Goal: Task Accomplishment & Management: Manage account settings

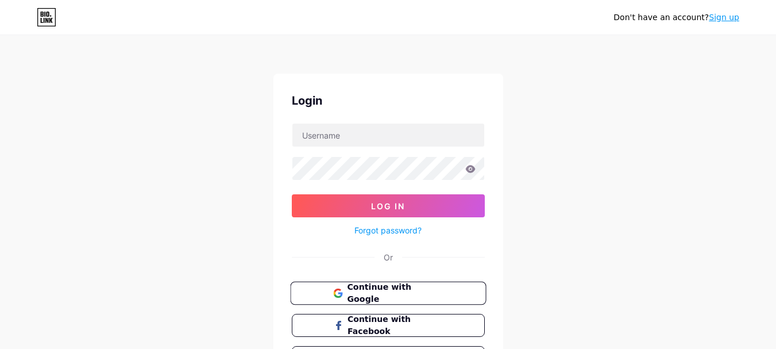
click at [399, 297] on span "Continue with Google" at bounding box center [395, 293] width 96 height 25
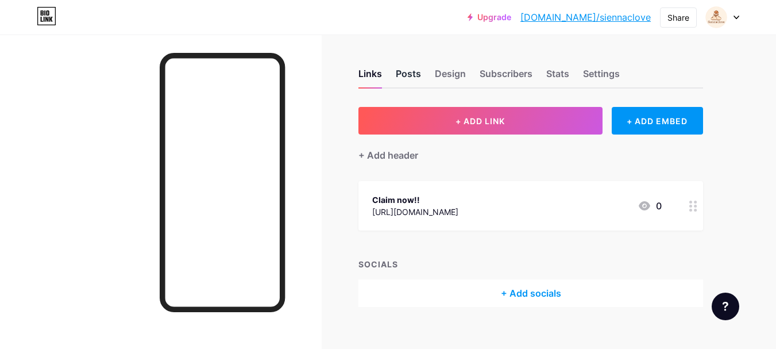
click at [408, 82] on div "Posts" at bounding box center [408, 77] width 25 height 21
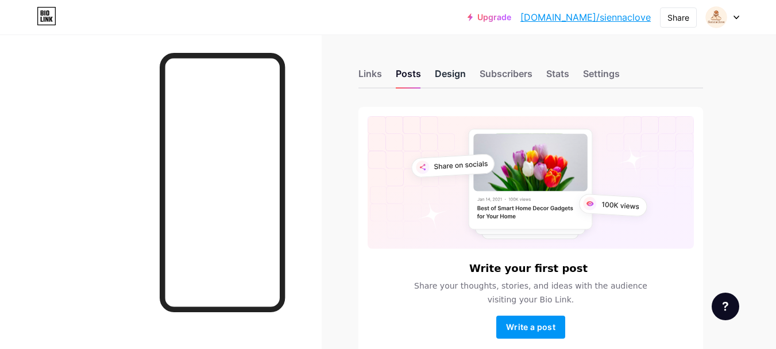
click at [441, 82] on div "Design" at bounding box center [450, 77] width 31 height 21
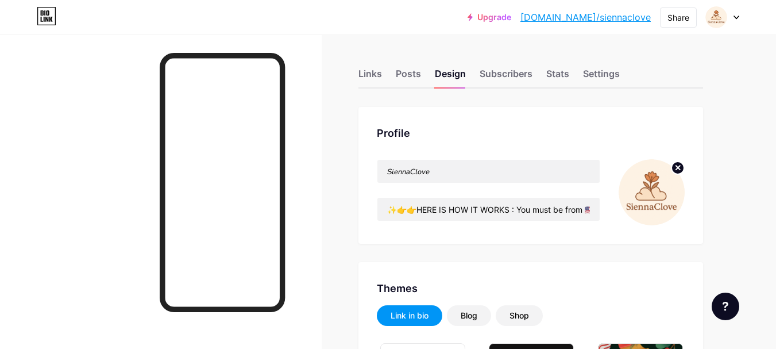
type input "#000000"
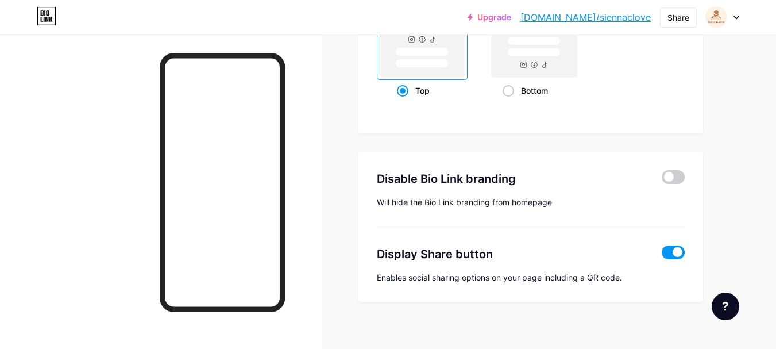
scroll to position [2282, 0]
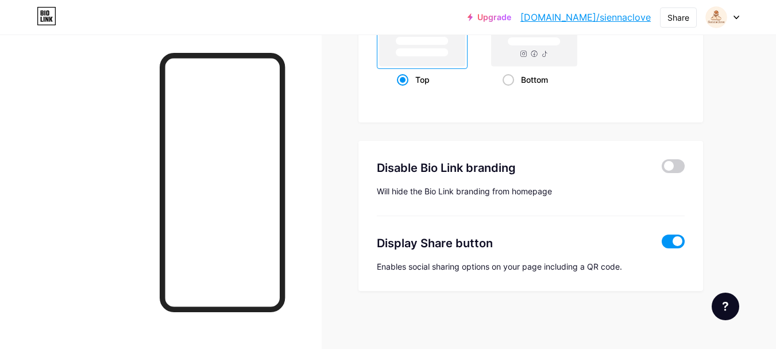
click at [664, 240] on span at bounding box center [672, 241] width 23 height 14
click at [661, 244] on input "checkbox" at bounding box center [661, 244] width 0 height 0
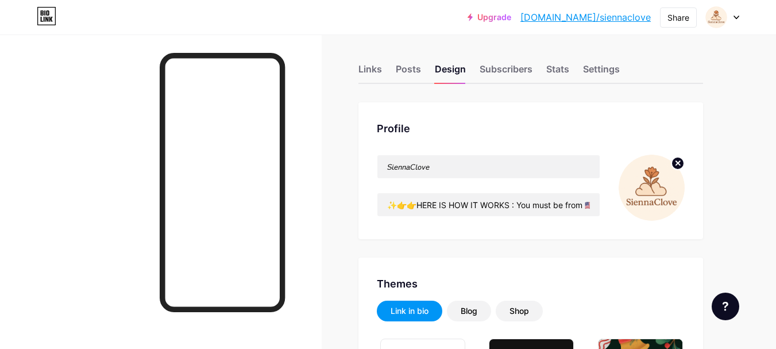
scroll to position [0, 0]
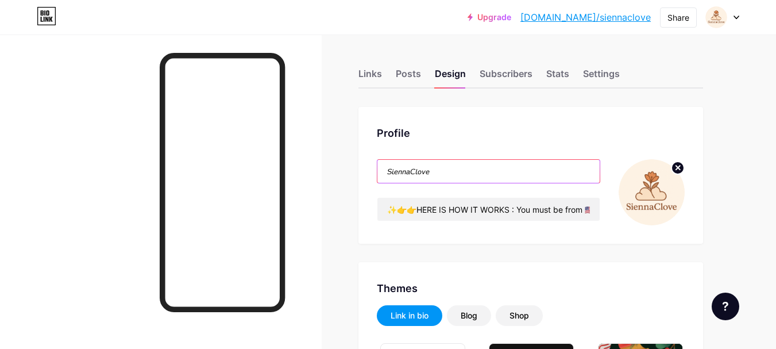
click at [447, 172] on input "𝘚𝘪𝘦𝘯𝘯𝘢𝘊𝘭𝘰𝘷𝘦" at bounding box center [488, 171] width 222 height 23
drag, startPoint x: 438, startPoint y: 172, endPoint x: 353, endPoint y: 171, distance: 85.0
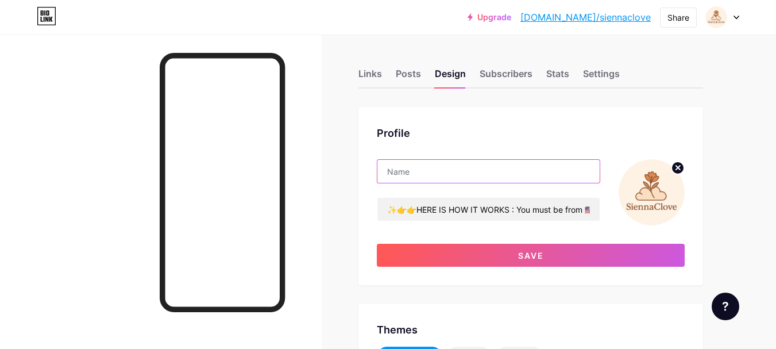
paste input "streaming movies online"
click at [390, 174] on input "streaming movies online" at bounding box center [488, 171] width 222 height 23
click at [433, 176] on input "Streaming movies online" at bounding box center [488, 171] width 222 height 23
click at [461, 171] on input "Streaming Movies online" at bounding box center [488, 171] width 222 height 23
type input "Streaming Movies Online"
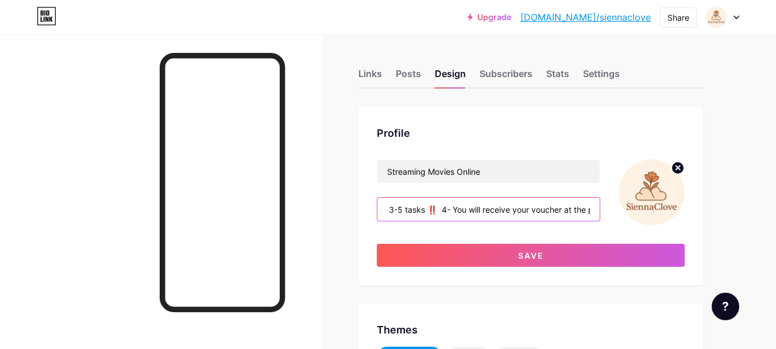
scroll to position [0, 755]
drag, startPoint x: 412, startPoint y: 210, endPoint x: 475, endPoint y: 208, distance: 63.2
click at [475, 208] on input "✨👉👉HERE IS HOW IT WORKS : You must be from 🇺🇸, 🇨🇦, 🇦🇺, 🇬🇧 👉 1- Enter your basic…" at bounding box center [488, 209] width 222 height 23
paste input "To continue watching the full movie,"
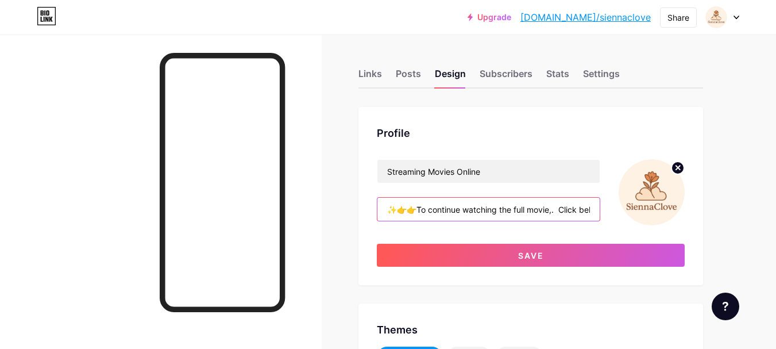
click at [575, 216] on input "✨👉👉To continue watching the full movie,. Click below to get started 👇" at bounding box center [488, 209] width 222 height 23
drag, startPoint x: 548, startPoint y: 212, endPoint x: 582, endPoint y: 214, distance: 34.0
click at [582, 214] on input "✨👉👉To continue watching the full movie,. Click below to get started 👇" at bounding box center [488, 209] width 222 height 23
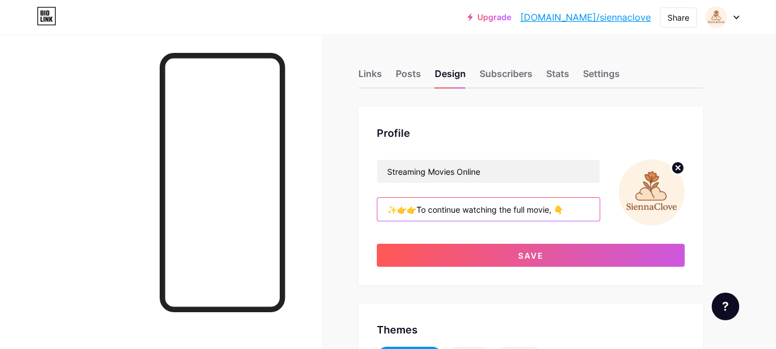
paste input "click the button below."
click at [569, 215] on input "✨👉👉To continue watching the full movie, click the button below.👇" at bounding box center [488, 209] width 222 height 23
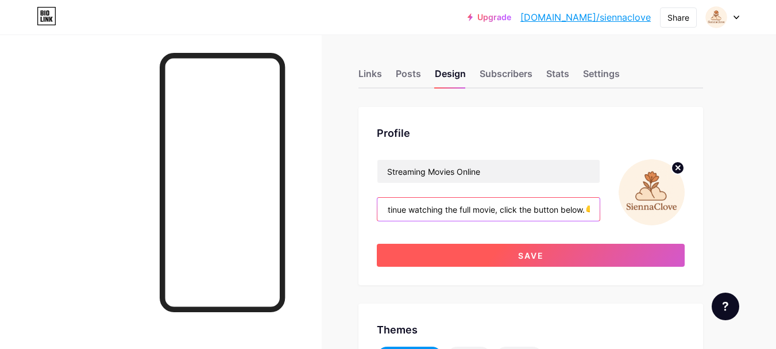
type input "✨👉👉To continue watching the full movie, click the button below.👇"
click at [559, 255] on button "Save" at bounding box center [531, 254] width 308 height 23
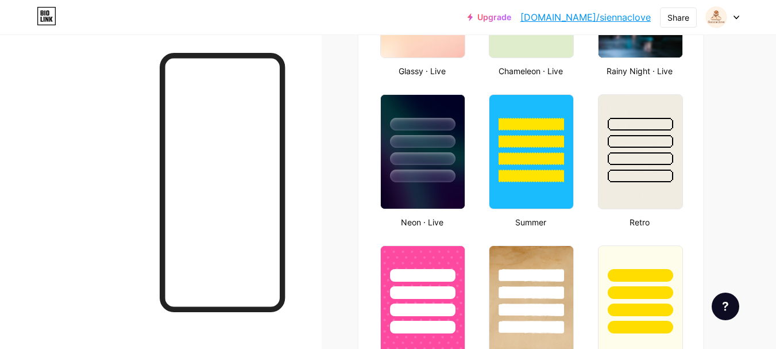
scroll to position [714, 0]
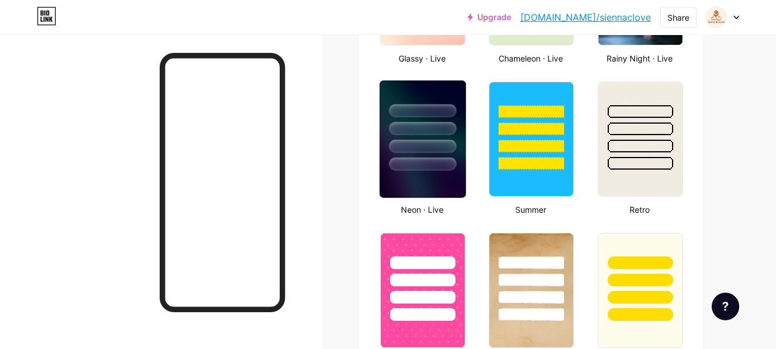
drag, startPoint x: 434, startPoint y: 180, endPoint x: 462, endPoint y: 195, distance: 32.1
click at [433, 180] on img at bounding box center [423, 138] width 86 height 117
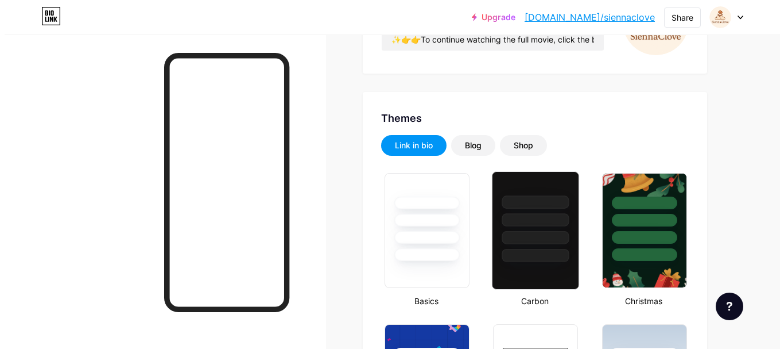
scroll to position [0, 0]
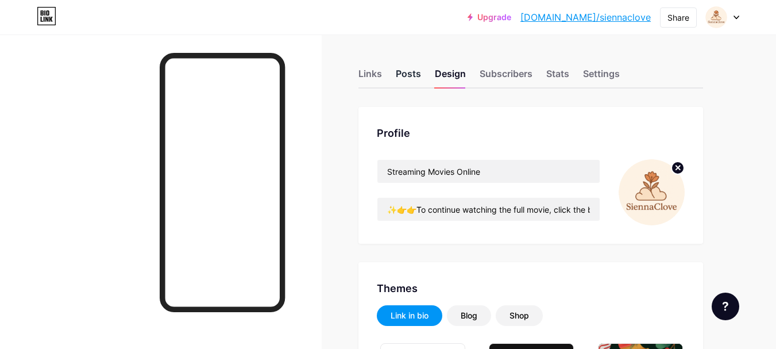
click at [420, 76] on div "Posts" at bounding box center [408, 77] width 25 height 21
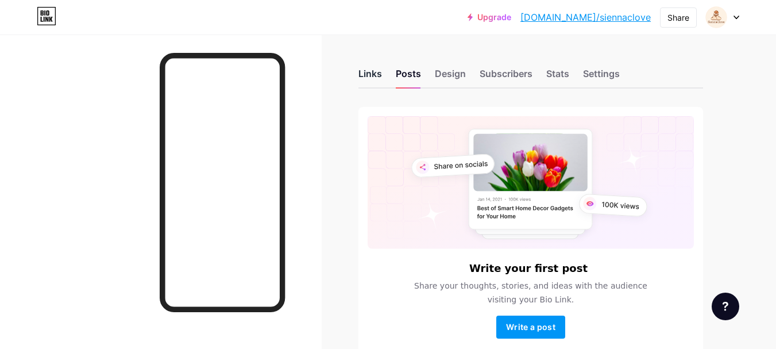
click at [374, 73] on div "Links" at bounding box center [370, 77] width 24 height 21
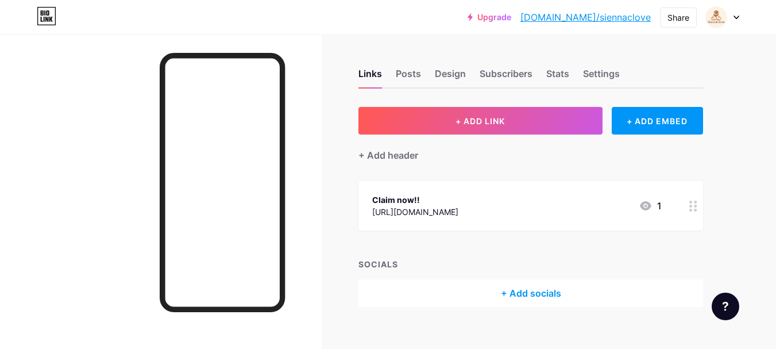
click at [452, 212] on div "[URL][DOMAIN_NAME]" at bounding box center [415, 212] width 86 height 12
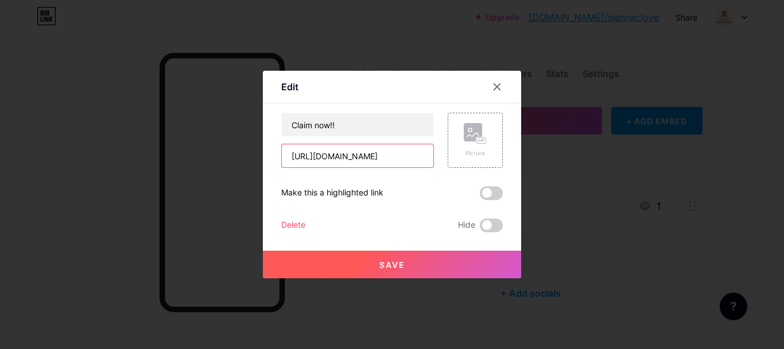
click at [397, 157] on input "[URL][DOMAIN_NAME]" at bounding box center [358, 155] width 152 height 23
paste input "[URL][DOMAIN_NAME]"
type input "[URL][DOMAIN_NAME]"
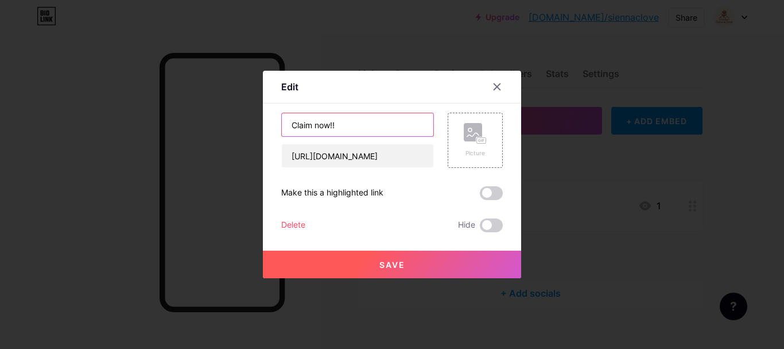
click at [352, 128] on input "Claim now!!" at bounding box center [358, 124] width 152 height 23
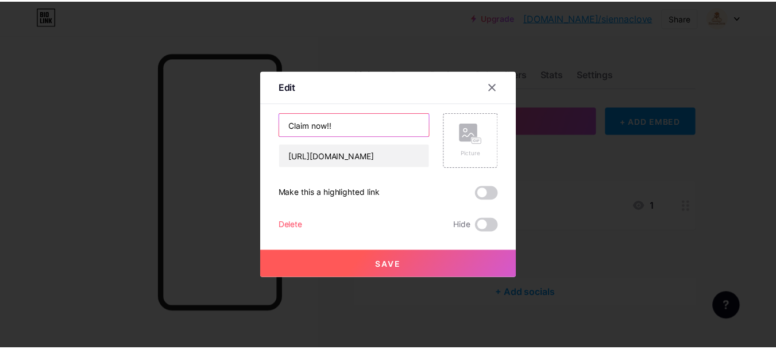
scroll to position [0, 0]
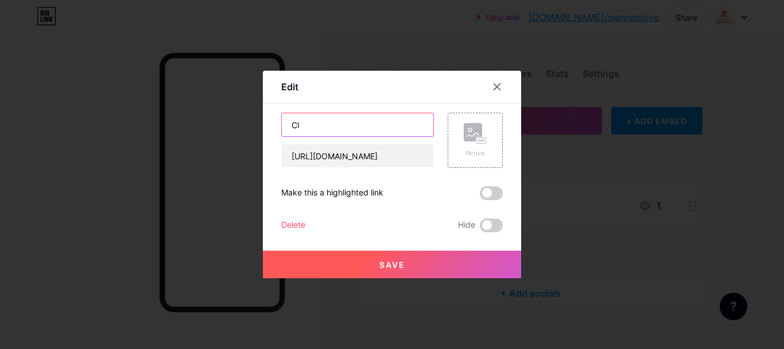
type input "C"
paste input "watch now"
click at [298, 130] on input "watch now" at bounding box center [358, 124] width 152 height 23
click at [323, 129] on input "Watch now" at bounding box center [358, 124] width 152 height 23
click at [289, 125] on input "Watch Now" at bounding box center [358, 124] width 152 height 23
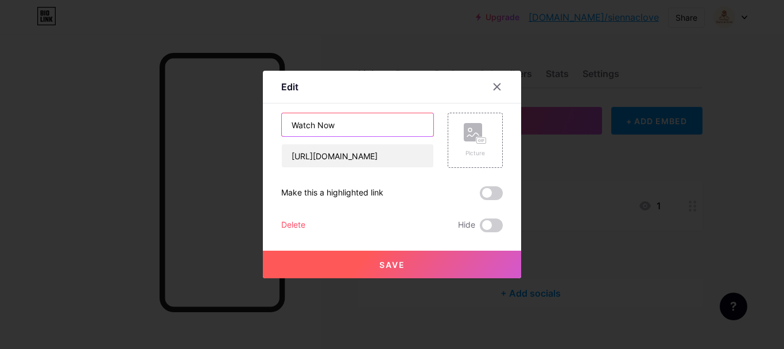
type input "Watch Now"
click at [392, 263] on span "Save" at bounding box center [393, 265] width 26 height 10
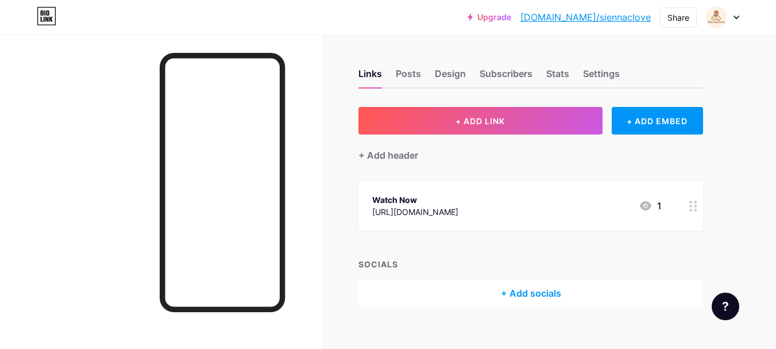
click at [414, 197] on div "Watch Now" at bounding box center [415, 199] width 86 height 12
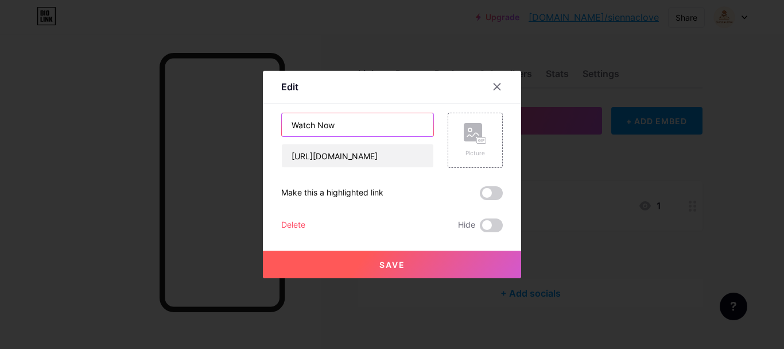
click at [347, 129] on input "Watch Now" at bounding box center [358, 124] width 152 height 23
type input "Watch Now !!!"
click at [412, 269] on button "Save" at bounding box center [392, 264] width 258 height 28
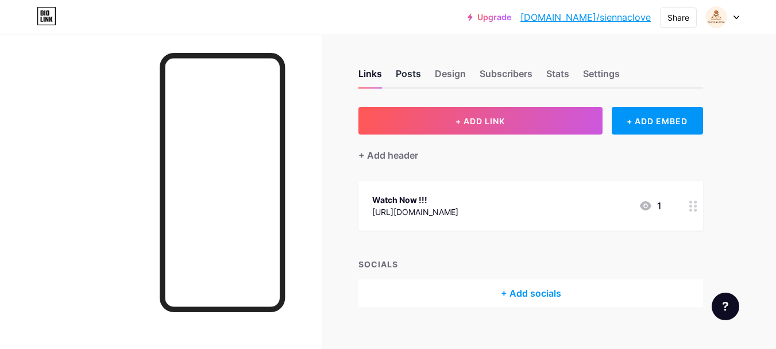
click at [407, 79] on div "Posts" at bounding box center [408, 77] width 25 height 21
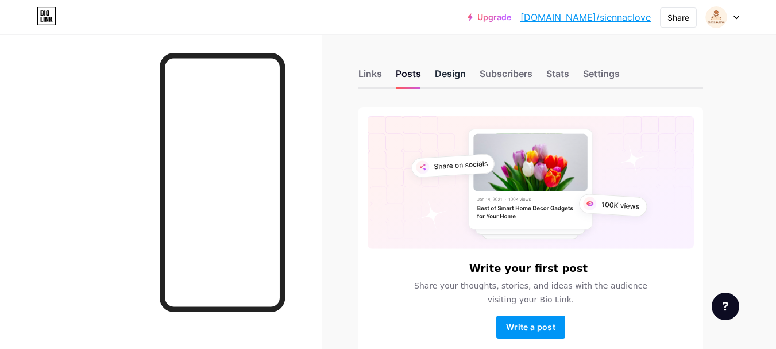
click at [450, 79] on div "Design" at bounding box center [450, 77] width 31 height 21
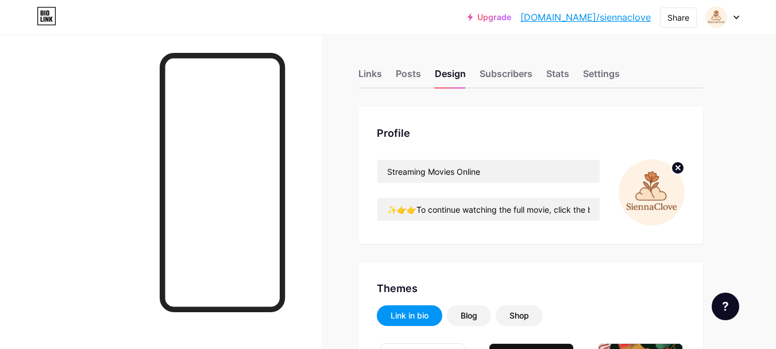
click at [678, 171] on circle at bounding box center [677, 167] width 13 height 13
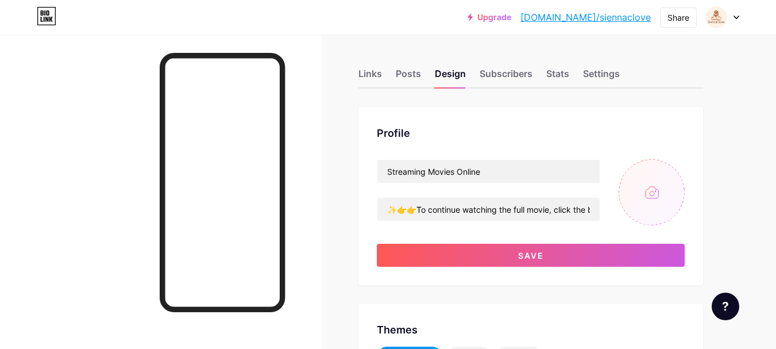
click at [651, 196] on input "file" at bounding box center [651, 192] width 66 height 66
type input "C:\fakepath\movie-logo-png-favpng-nRr1DmYq3SNYSLN8571CHQTEG.jpg"
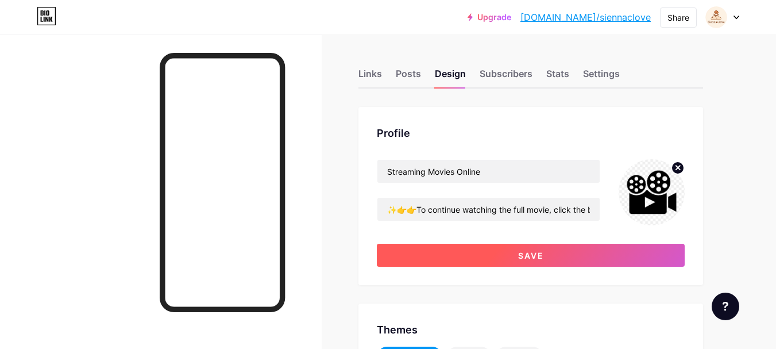
click at [554, 253] on button "Save" at bounding box center [531, 254] width 308 height 23
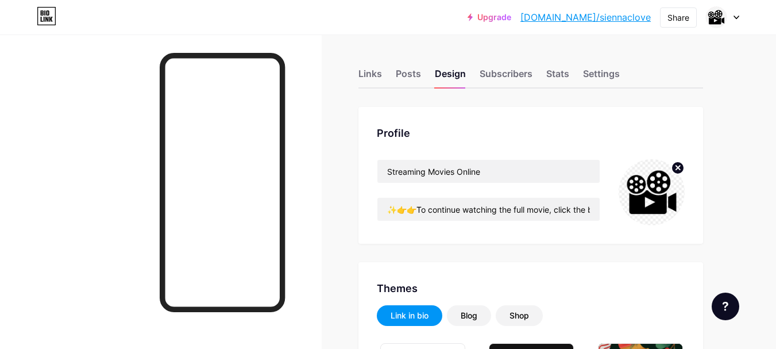
click at [679, 167] on icon at bounding box center [678, 167] width 4 height 4
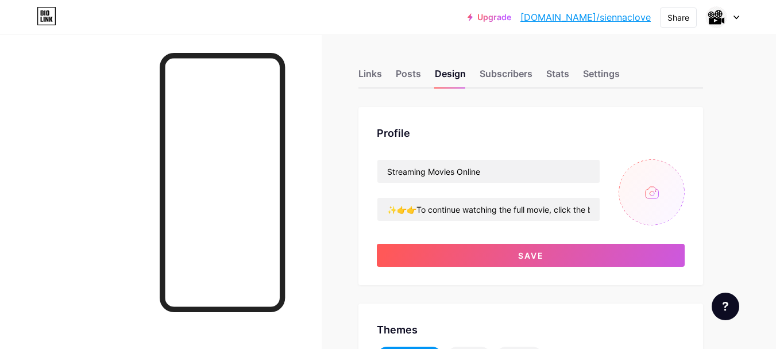
click at [657, 199] on input "file" at bounding box center [651, 192] width 66 height 66
type input "C:\fakepath\illustration-negative-film-reel-roll-tapes-for-movie-cinema-video-l…"
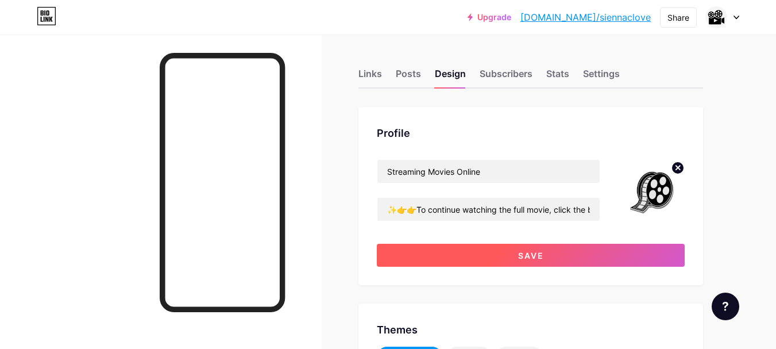
click at [503, 254] on button "Save" at bounding box center [531, 254] width 308 height 23
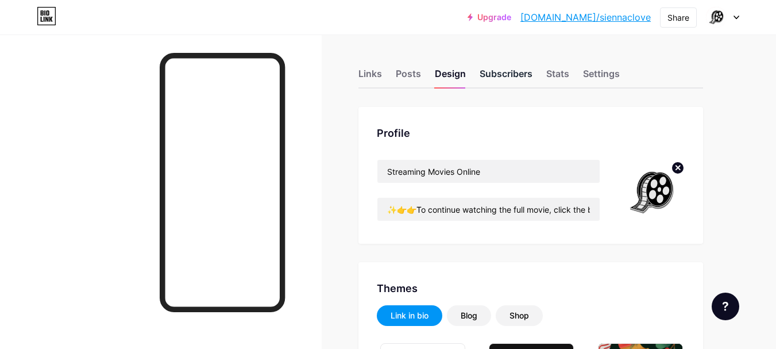
click at [500, 80] on div "Subscribers" at bounding box center [505, 77] width 53 height 21
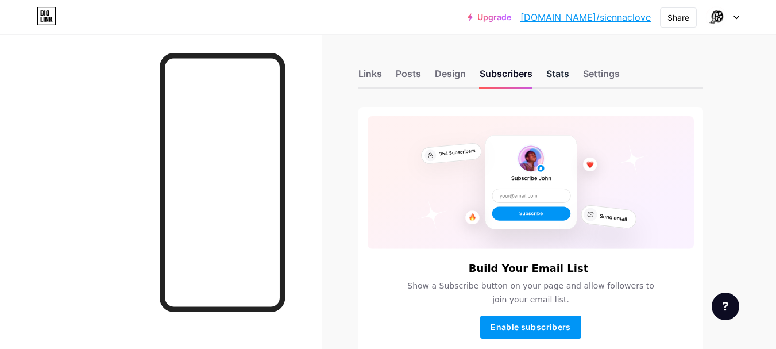
click at [555, 79] on div "Stats" at bounding box center [557, 77] width 23 height 21
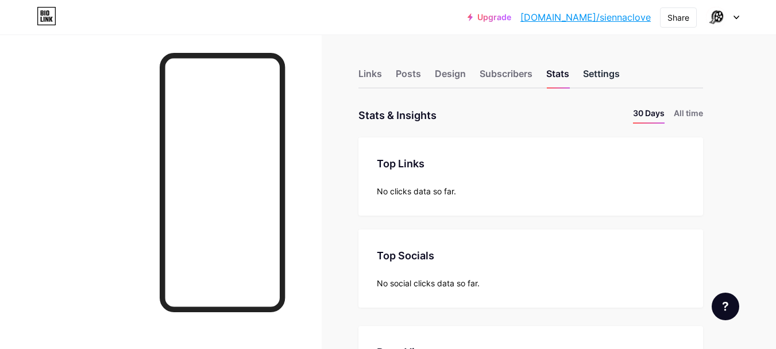
click at [597, 81] on div "Settings" at bounding box center [601, 77] width 37 height 21
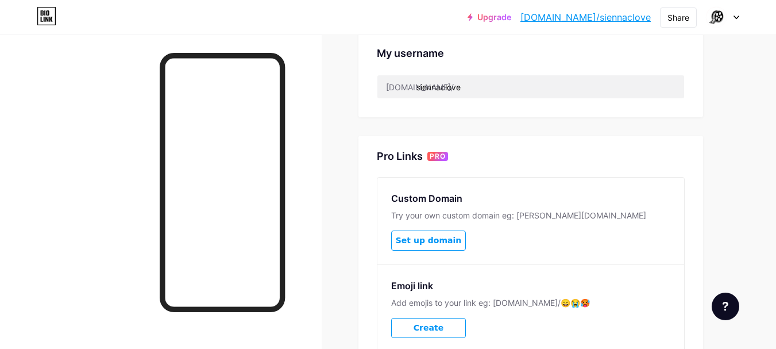
scroll to position [459, 0]
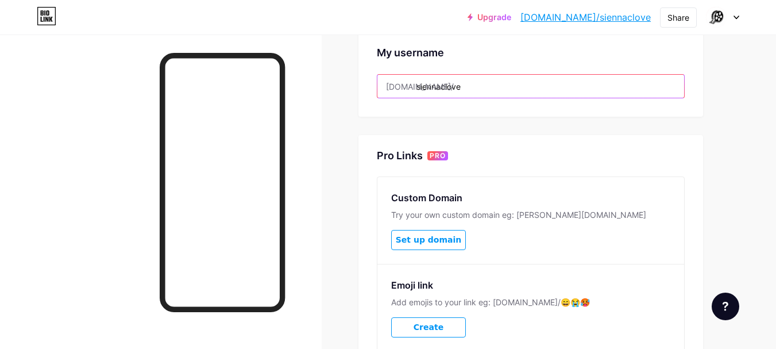
click at [460, 88] on input "siennaclove" at bounding box center [530, 86] width 307 height 23
drag, startPoint x: 418, startPoint y: 88, endPoint x: 489, endPoint y: 88, distance: 70.6
click at [489, 88] on input "siennaclove" at bounding box center [530, 86] width 307 height 23
paste input "treamingmovies onlin"
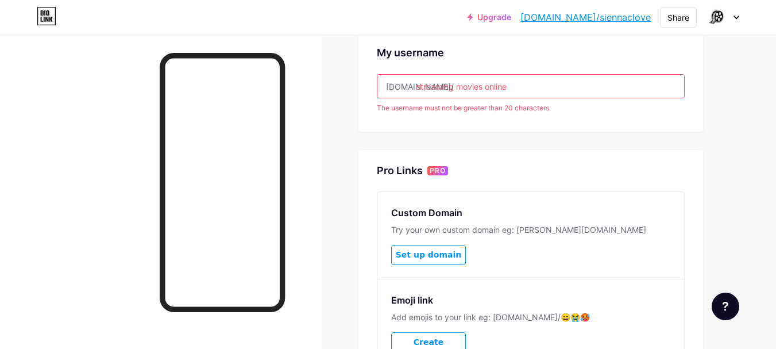
click at [487, 89] on input "streaming movies online" at bounding box center [530, 86] width 307 height 23
click at [458, 88] on input "streaming [PERSON_NAME]" at bounding box center [530, 86] width 307 height 23
click at [485, 86] on input "streaming_moviesonline" at bounding box center [530, 86] width 307 height 23
drag, startPoint x: 376, startPoint y: 109, endPoint x: 562, endPoint y: 106, distance: 186.1
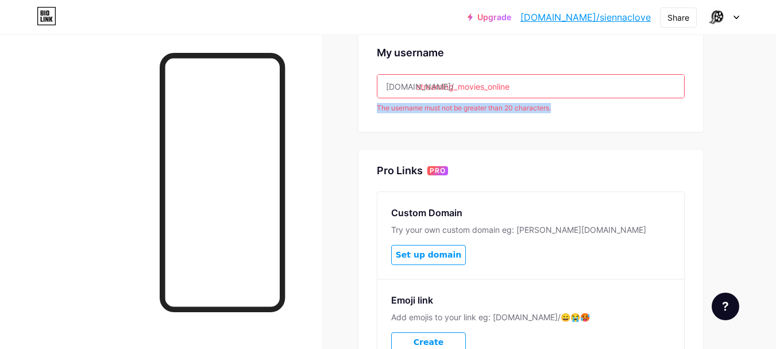
copy div "The username must not be greater than 20 characters."
click at [528, 87] on input "streaming_movies_online" at bounding box center [530, 86] width 307 height 23
drag, startPoint x: 486, startPoint y: 89, endPoint x: 526, endPoint y: 88, distance: 40.2
click at [526, 88] on input "streaming_movies_online" at bounding box center [530, 86] width 307 height 23
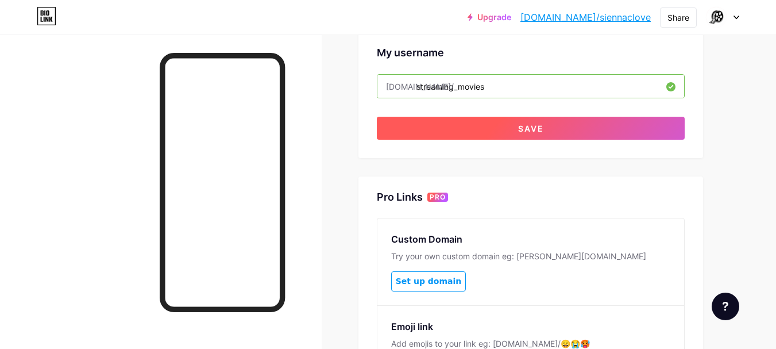
type input "streaming_movies"
click at [521, 128] on span "Save" at bounding box center [531, 128] width 26 height 10
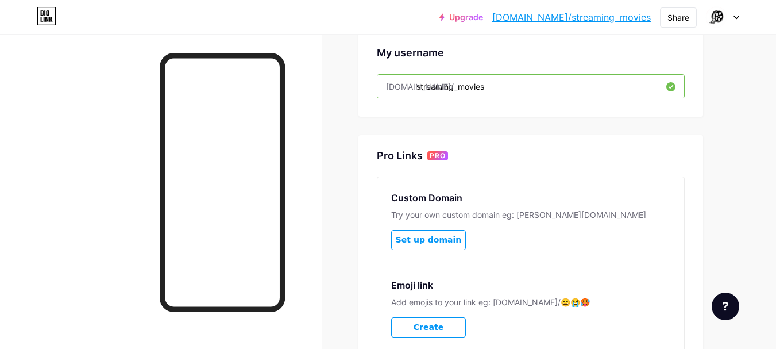
click at [605, 17] on link "[DOMAIN_NAME]/streaming_movies" at bounding box center [571, 17] width 158 height 14
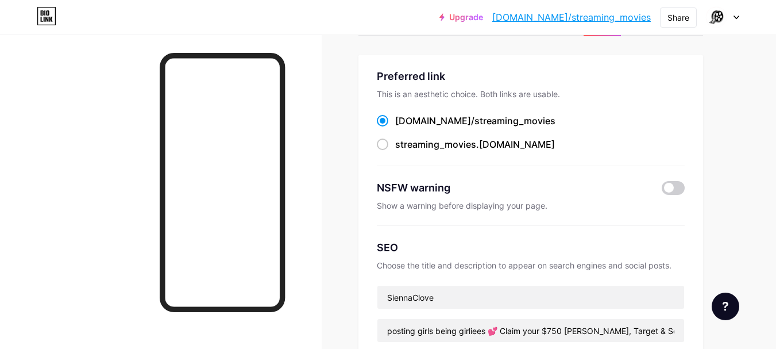
scroll to position [115, 0]
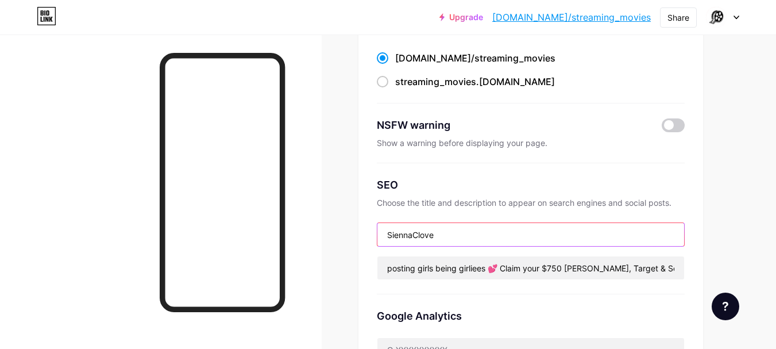
click at [475, 231] on input "SiennaClove" at bounding box center [530, 234] width 307 height 23
drag, startPoint x: 443, startPoint y: 234, endPoint x: 339, endPoint y: 249, distance: 105.1
paste input "streaming movies onlin"
click at [388, 238] on input "streaming movies online" at bounding box center [530, 234] width 307 height 23
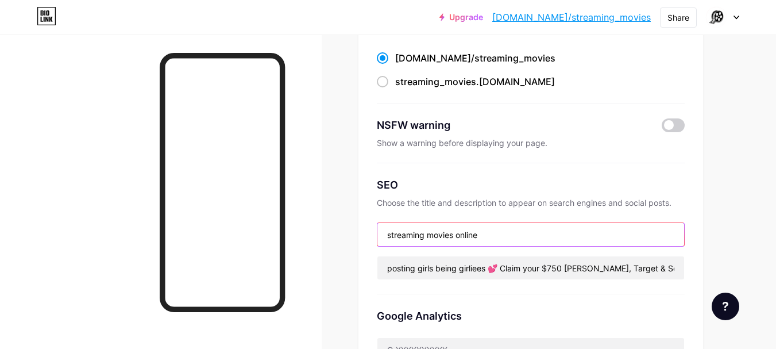
drag, startPoint x: 390, startPoint y: 236, endPoint x: 383, endPoint y: 235, distance: 7.5
click at [383, 235] on input "streaming movies online" at bounding box center [530, 234] width 307 height 23
click at [435, 234] on input "Streaming movies online" at bounding box center [530, 234] width 307 height 23
click at [463, 232] on input "Streaming Movies online" at bounding box center [530, 234] width 307 height 23
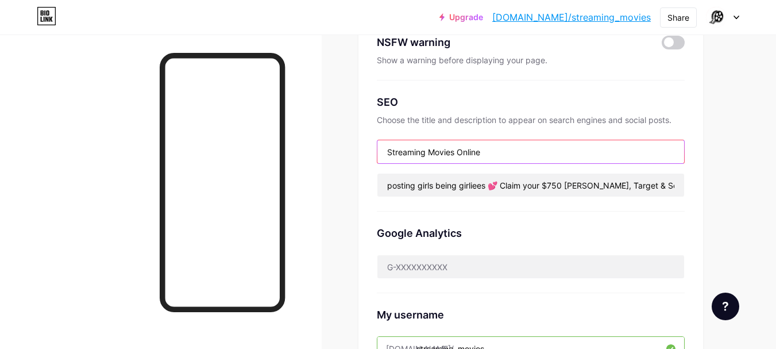
scroll to position [230, 0]
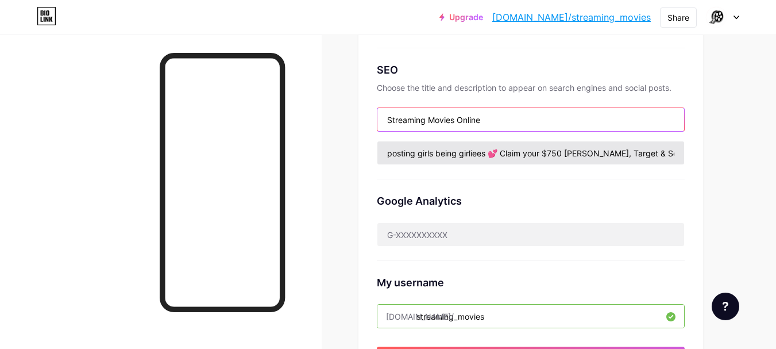
type input "Streaming Movies Online"
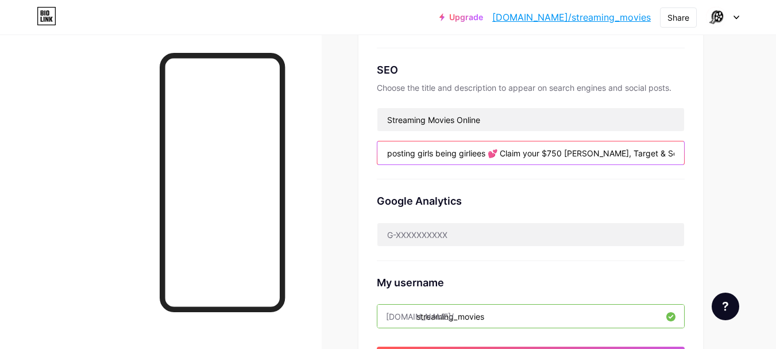
click at [543, 154] on input "posting girls being girliees 💕 Claim your $750 [PERSON_NAME], Target & Sephora …" at bounding box center [530, 152] width 307 height 23
click at [461, 158] on input "posting girls being girliees 💕 Claim your $750 [PERSON_NAME], Target & Sephora …" at bounding box center [530, 152] width 307 height 23
click at [432, 158] on input "posting girls being girliees 💕 Claim your $750 [PERSON_NAME], Target & Sephora …" at bounding box center [530, 152] width 307 height 23
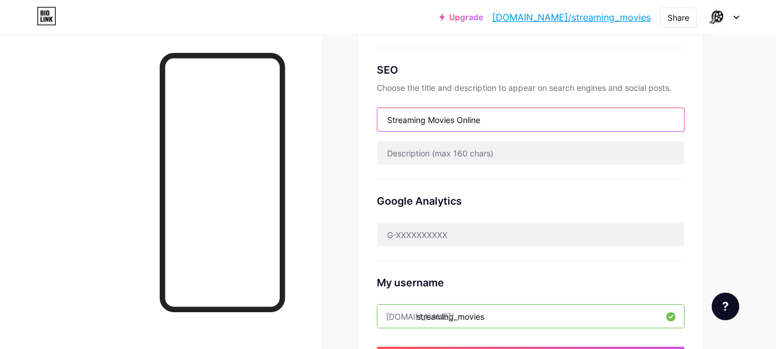
drag, startPoint x: 489, startPoint y: 121, endPoint x: 383, endPoint y: 121, distance: 106.2
click at [383, 121] on input "Streaming Movies Online" at bounding box center [530, 119] width 307 height 23
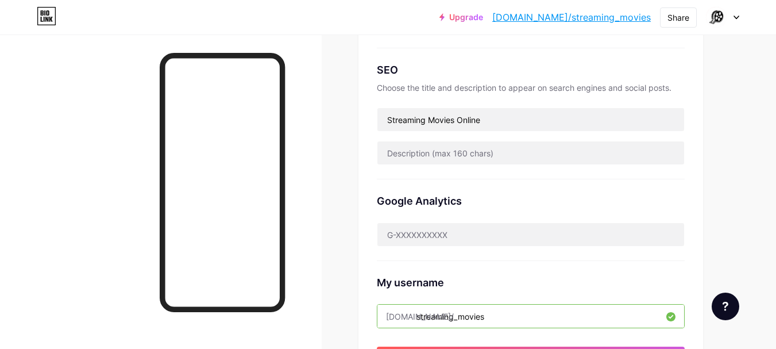
click at [706, 160] on div "Links Posts Design Subscribers Stats Settings Preferred link This is an aesthet…" at bounding box center [375, 262] width 751 height 915
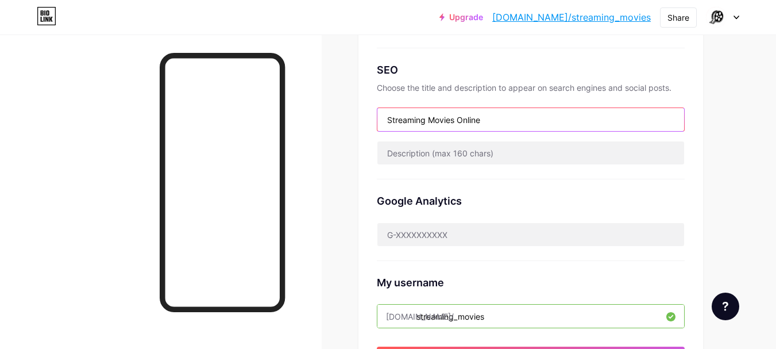
click at [500, 121] on input "Streaming Movies Online" at bounding box center [530, 119] width 307 height 23
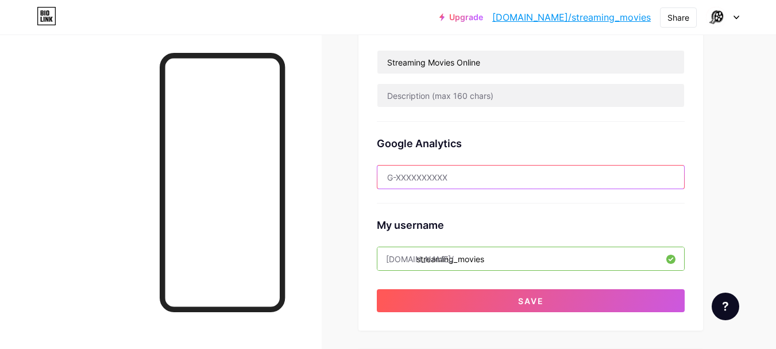
click at [568, 175] on input "text" at bounding box center [530, 176] width 307 height 23
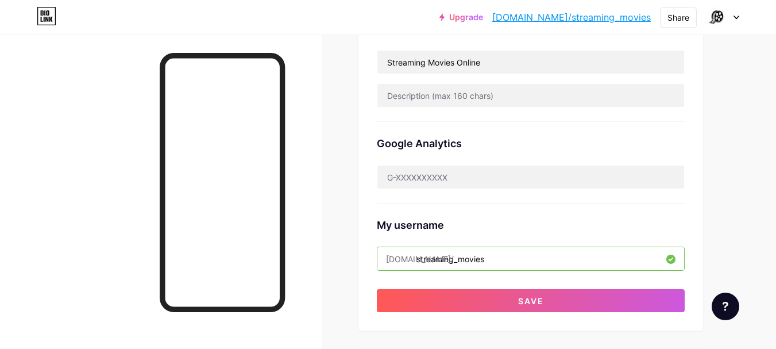
click at [718, 173] on div "Links Posts Design Subscribers Stats Settings Preferred link This is an aesthet…" at bounding box center [375, 204] width 751 height 915
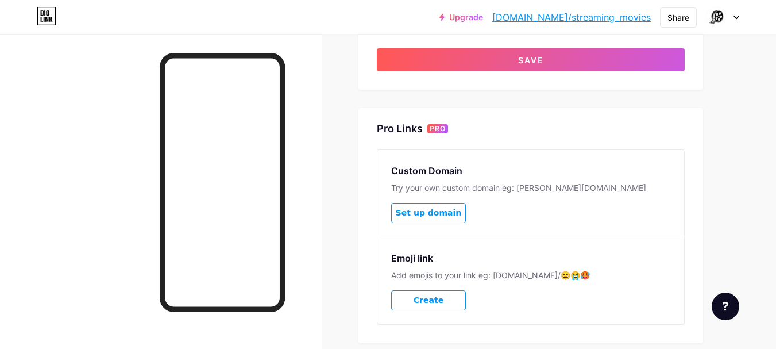
scroll to position [427, 0]
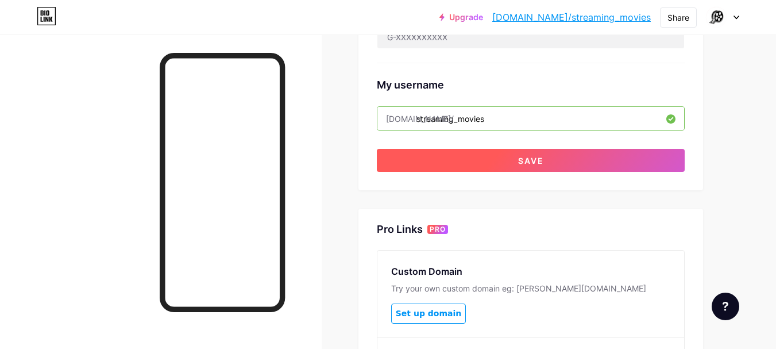
click at [556, 162] on button "Save" at bounding box center [531, 160] width 308 height 23
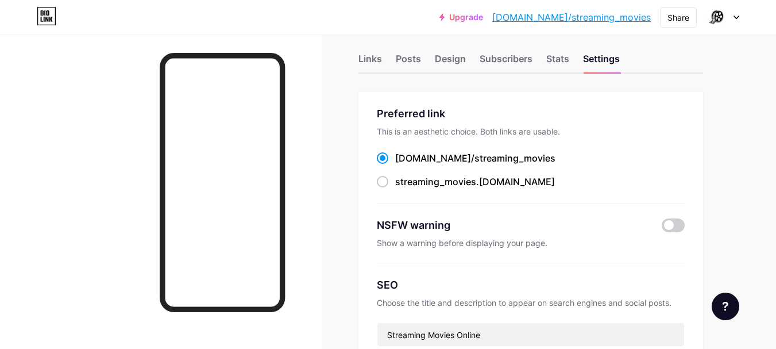
scroll to position [0, 0]
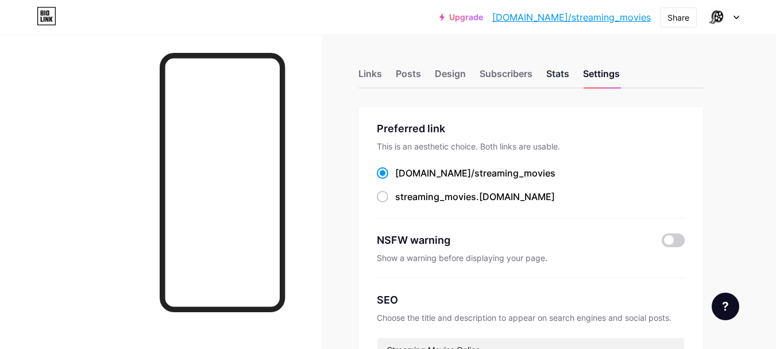
click at [561, 82] on div "Stats" at bounding box center [557, 77] width 23 height 21
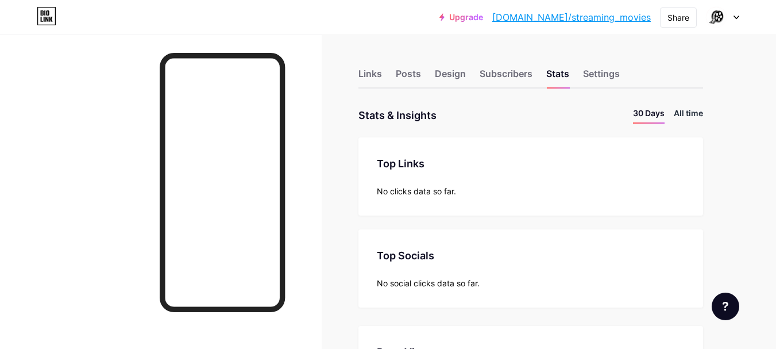
click at [684, 112] on li "All time" at bounding box center [688, 115] width 29 height 17
click at [649, 114] on li "30 Days" at bounding box center [649, 115] width 32 height 17
click at [689, 119] on li "All time" at bounding box center [688, 115] width 29 height 17
click at [492, 84] on div "Subscribers" at bounding box center [505, 77] width 53 height 21
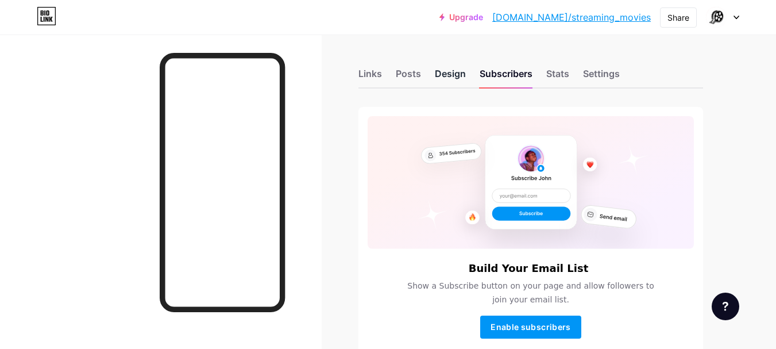
click at [452, 79] on div "Design" at bounding box center [450, 77] width 31 height 21
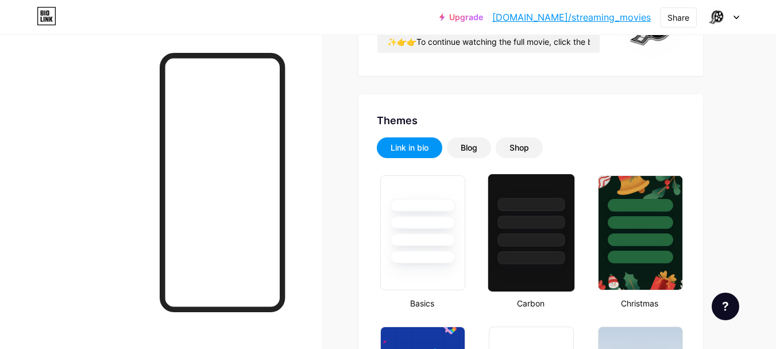
scroll to position [172, 0]
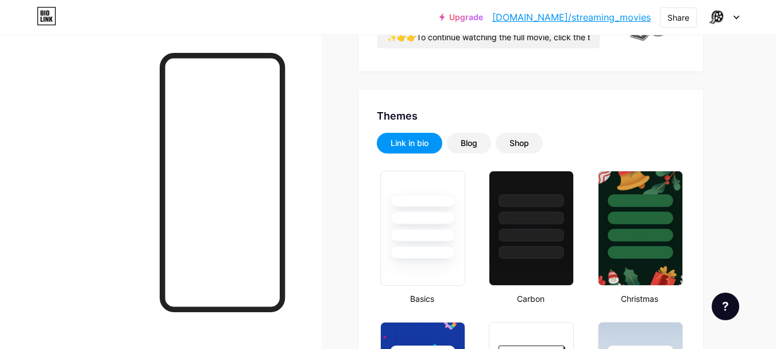
click at [610, 13] on link "[DOMAIN_NAME]/streaming_movies" at bounding box center [571, 17] width 158 height 14
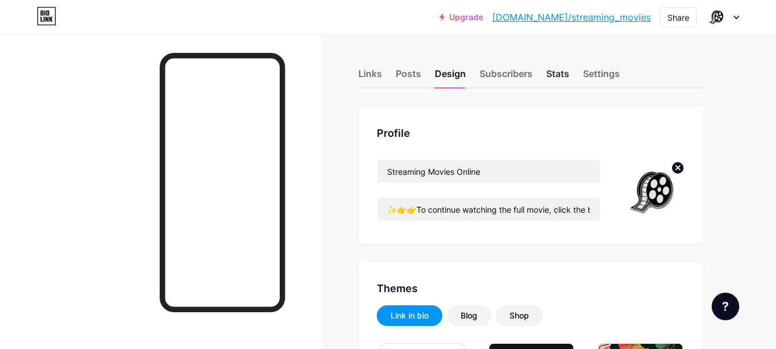
click at [556, 78] on div "Stats" at bounding box center [557, 77] width 23 height 21
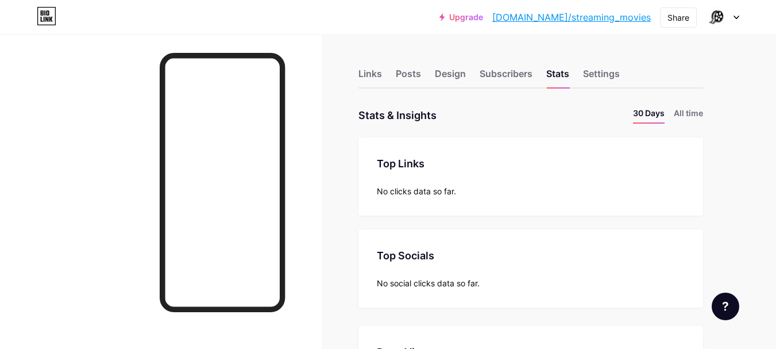
scroll to position [349, 776]
click at [596, 80] on div "Settings" at bounding box center [601, 77] width 37 height 21
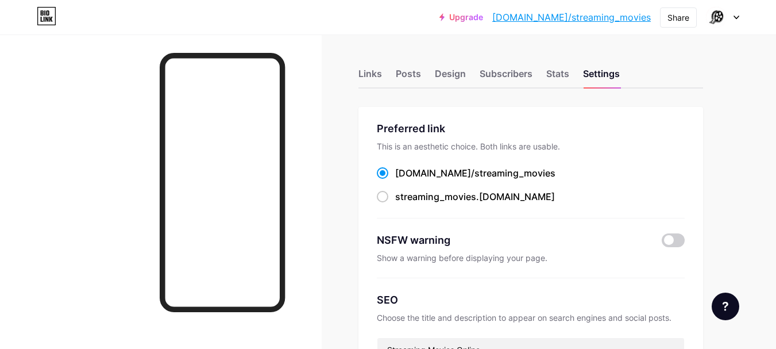
scroll to position [172, 0]
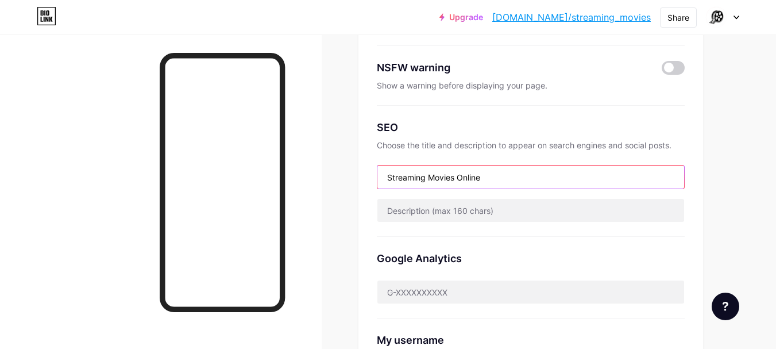
drag, startPoint x: 497, startPoint y: 177, endPoint x: 343, endPoint y: 189, distance: 153.7
click at [343, 189] on div "Links Posts Design Subscribers Stats Settings Preferred link This is an aesthet…" at bounding box center [375, 298] width 751 height 873
click at [416, 175] on input "S" at bounding box center [530, 176] width 307 height 23
paste input "treaming Movies Online"
drag, startPoint x: 491, startPoint y: 175, endPoint x: 370, endPoint y: 182, distance: 120.8
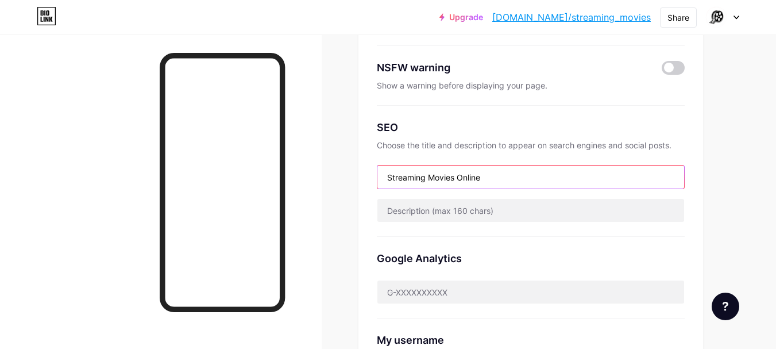
click at [370, 182] on div "Preferred link This is an aesthetic choice. Both links are usable. [DOMAIN_NAME…" at bounding box center [530, 190] width 345 height 510
paste input "text"
type input "S"
click at [415, 176] on input "ST" at bounding box center [530, 176] width 307 height 23
click at [387, 178] on input "STREAMING MOVIES ONLINE" at bounding box center [530, 176] width 307 height 23
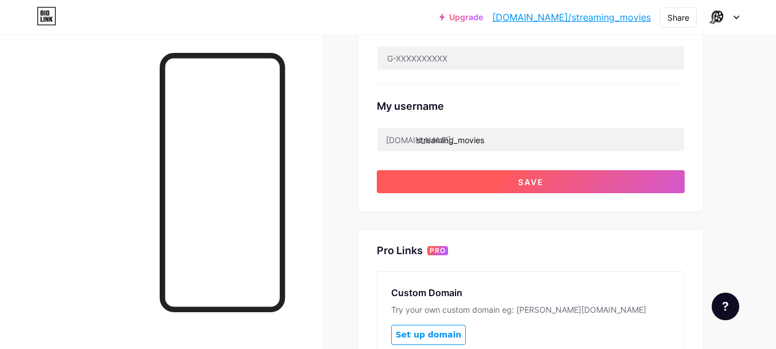
scroll to position [402, 0]
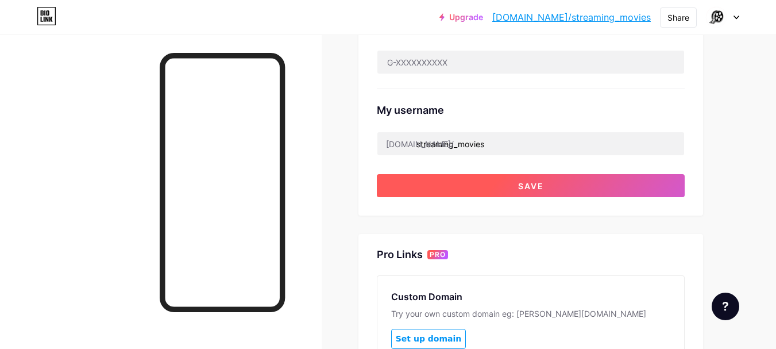
type input "STREAMING MOVIES ONLINE"
click at [544, 182] on button "Save" at bounding box center [531, 185] width 308 height 23
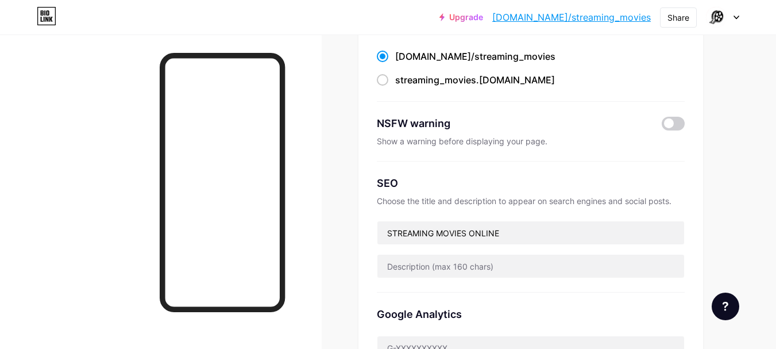
scroll to position [0, 0]
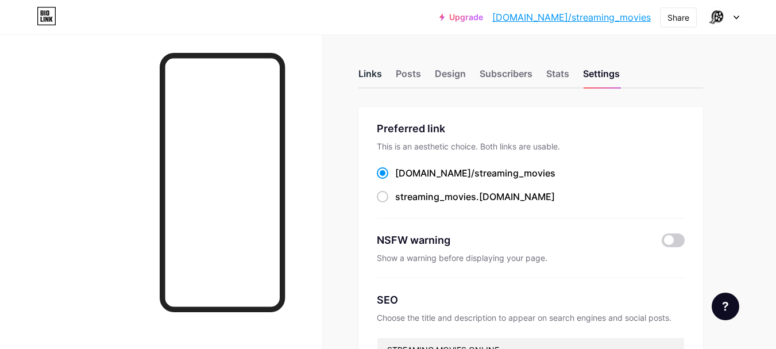
click at [368, 78] on div "Links" at bounding box center [370, 77] width 24 height 21
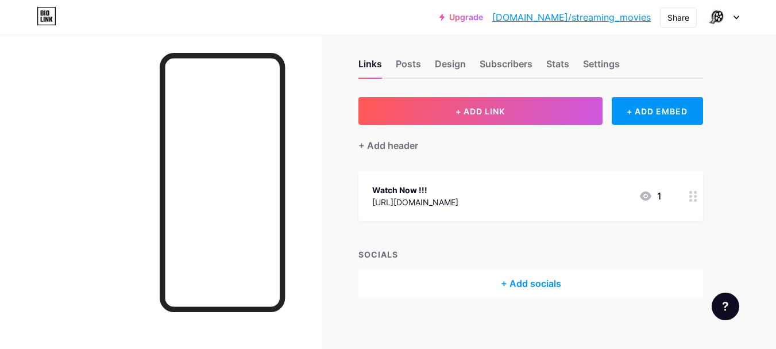
scroll to position [15, 0]
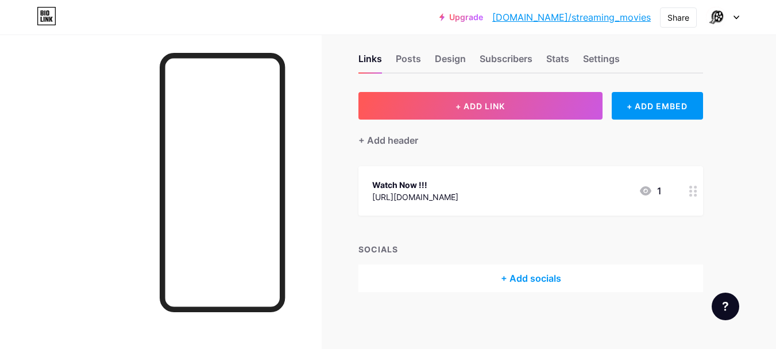
click at [647, 190] on icon at bounding box center [645, 191] width 14 height 14
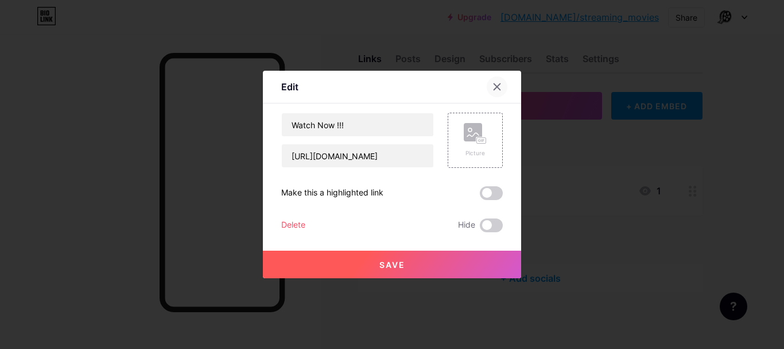
click at [499, 82] on icon at bounding box center [497, 86] width 9 height 9
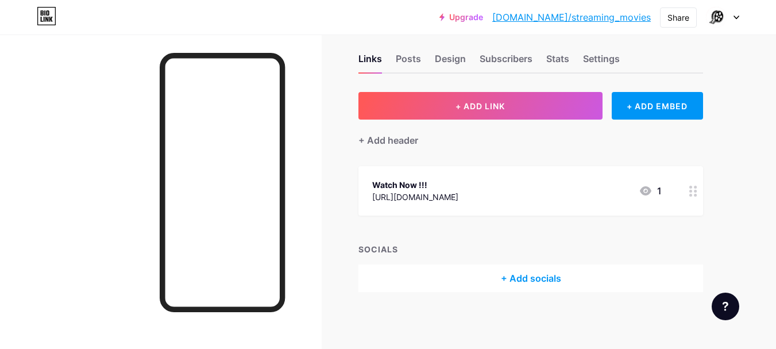
click at [661, 194] on div "1" at bounding box center [649, 191] width 23 height 14
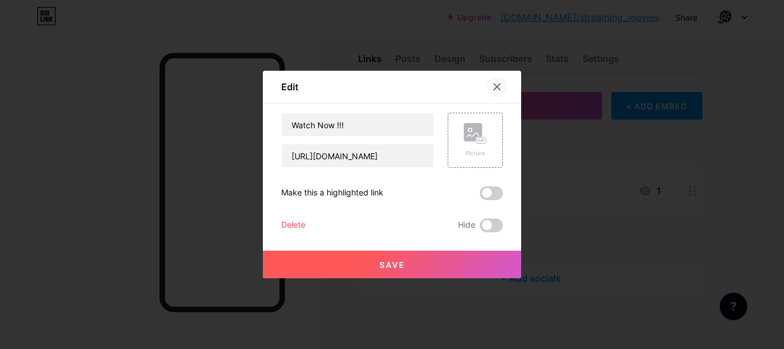
click at [501, 88] on icon at bounding box center [497, 86] width 9 height 9
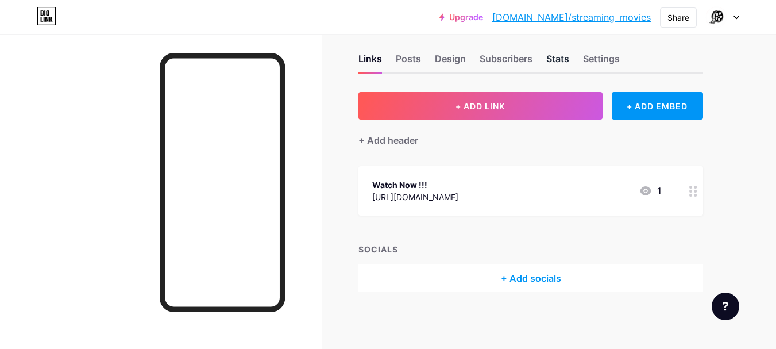
click at [554, 57] on div "Stats" at bounding box center [557, 62] width 23 height 21
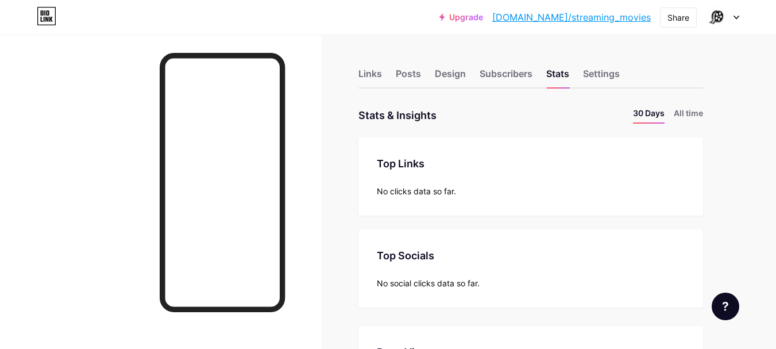
scroll to position [349, 776]
click at [599, 79] on div "Settings" at bounding box center [601, 77] width 37 height 21
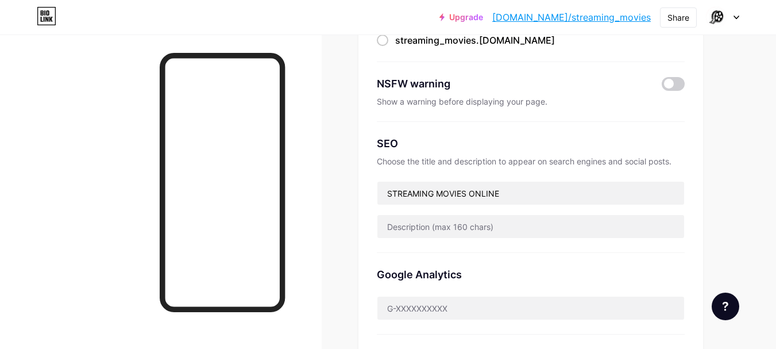
scroll to position [172, 0]
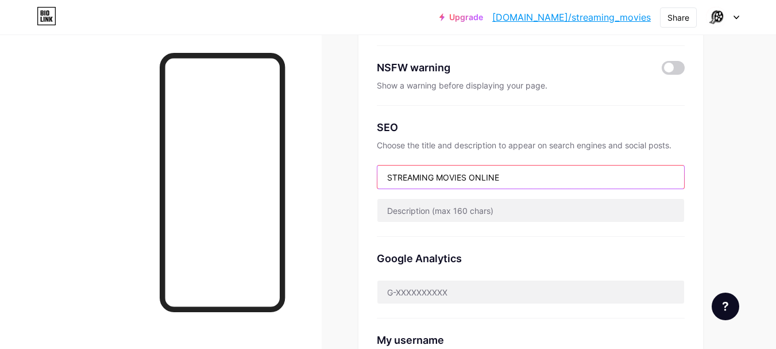
click at [517, 184] on input "STREAMING MOVIES ONLINE" at bounding box center [530, 176] width 307 height 23
paste input "treaming Movies Online"
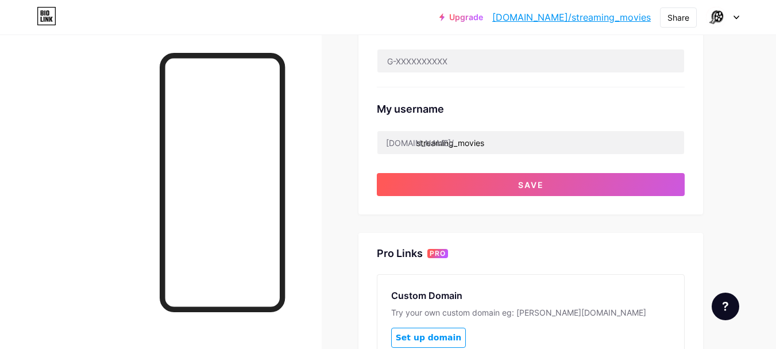
scroll to position [402, 0]
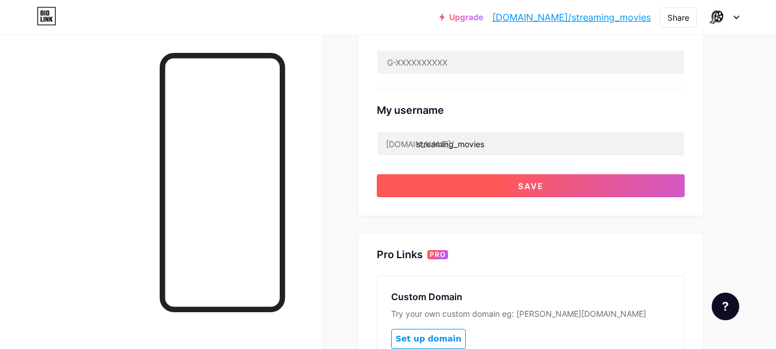
type input "Streaming Movies Online"
click at [541, 187] on span "Save" at bounding box center [531, 186] width 26 height 10
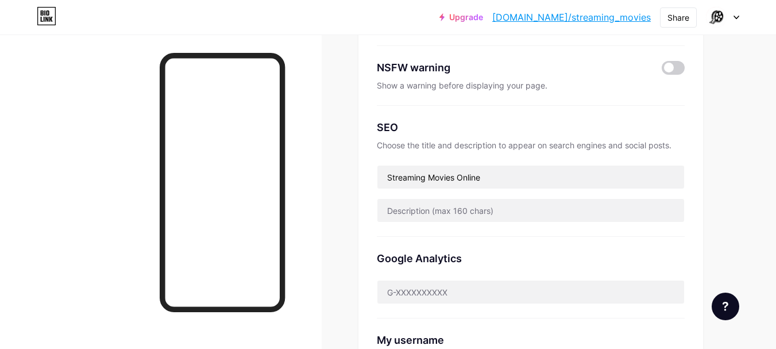
scroll to position [0, 0]
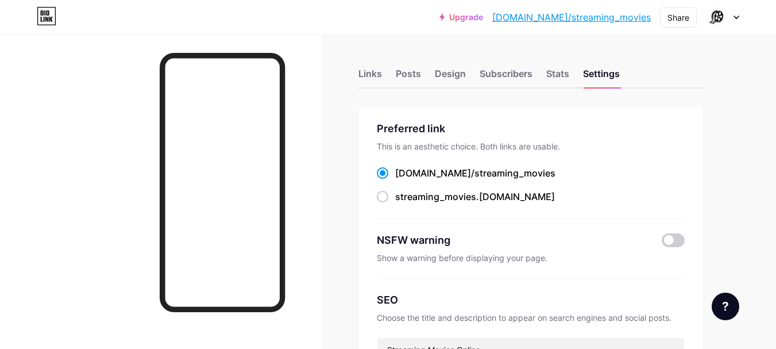
click at [731, 16] on div at bounding box center [722, 17] width 33 height 21
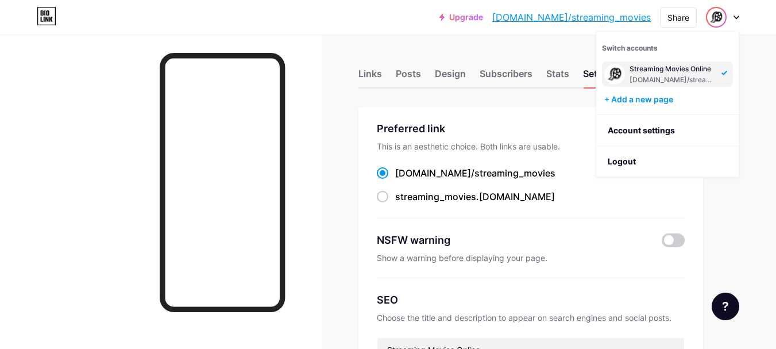
click at [731, 16] on div at bounding box center [722, 17] width 33 height 21
